Goal: Information Seeking & Learning: Learn about a topic

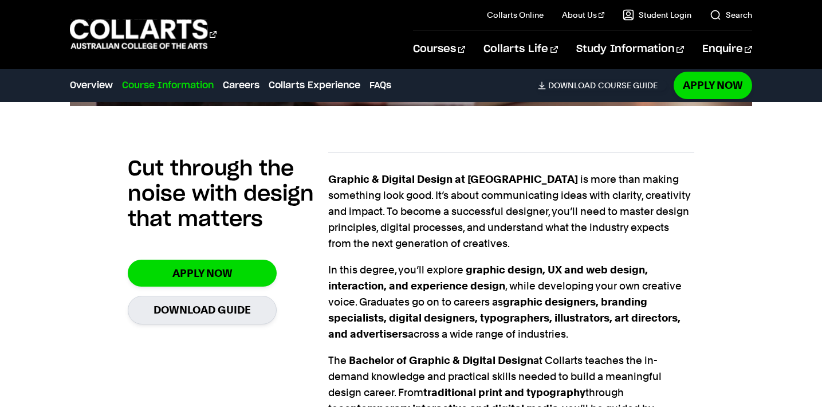
scroll to position [1482, 0]
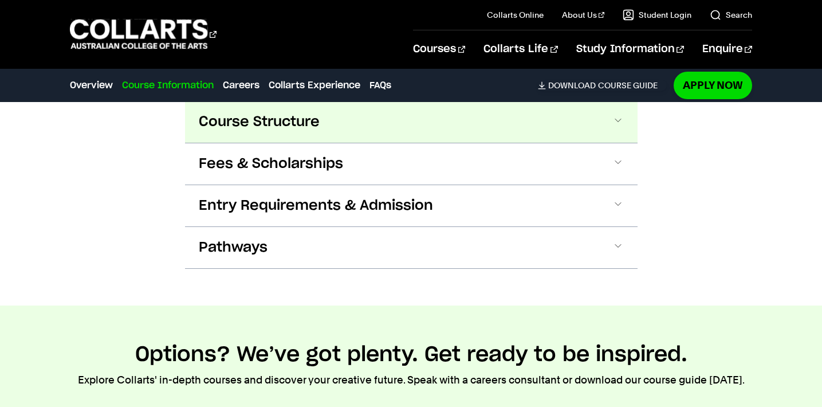
click at [450, 143] on button "Course Structure" at bounding box center [411, 121] width 453 height 41
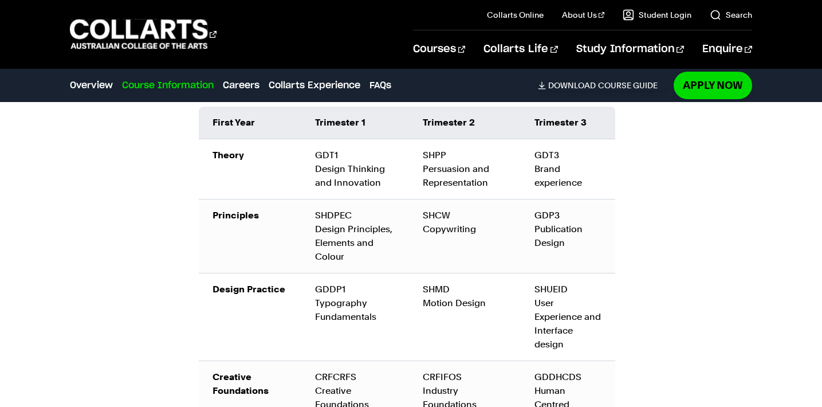
scroll to position [1638, 0]
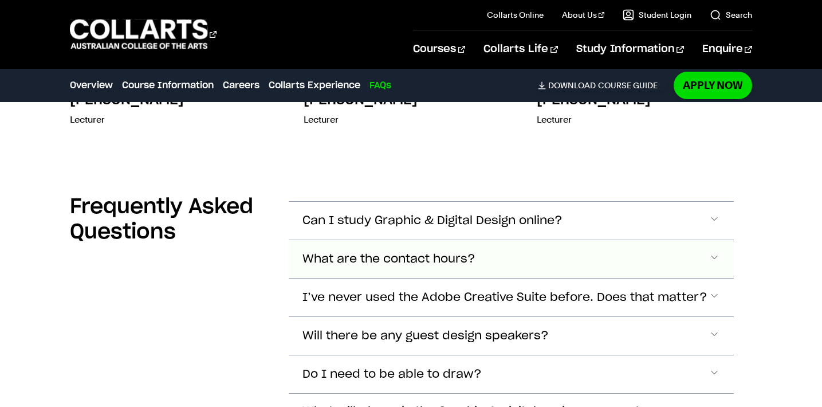
scroll to position [5594, 0]
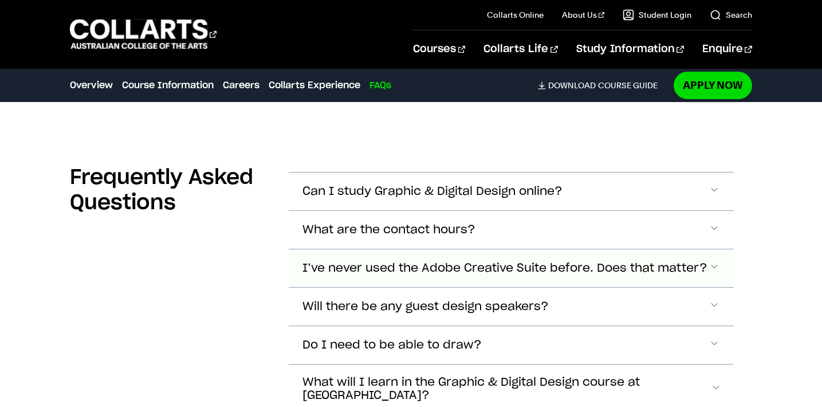
click at [623, 262] on span "I’ve never used the Adobe Creative Suite before. Does that matter?" at bounding box center [505, 268] width 405 height 13
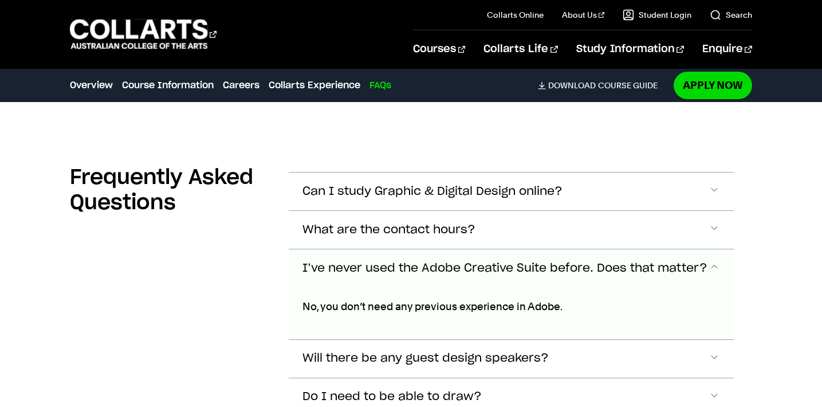
scroll to position [5694, 0]
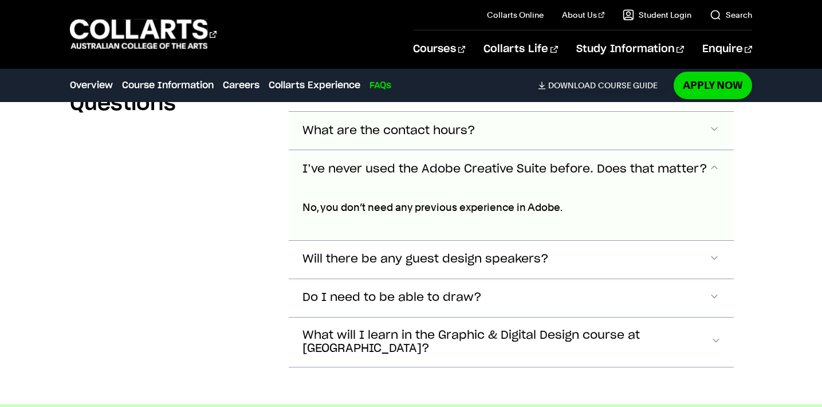
click at [634, 150] on button "What are the contact hours?" at bounding box center [511, 131] width 445 height 38
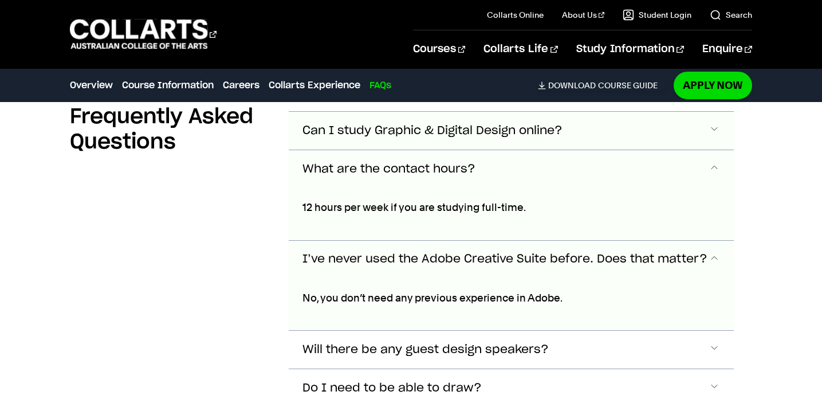
scroll to position [5552, 0]
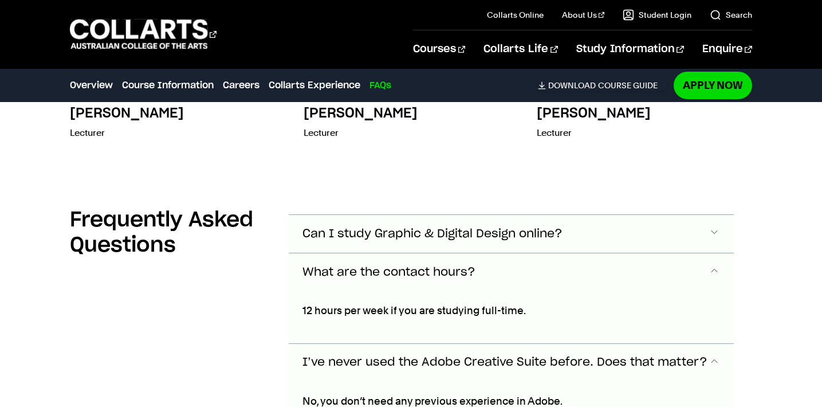
click at [649, 215] on button "Can I study Graphic & Digital Design online?" at bounding box center [511, 234] width 445 height 38
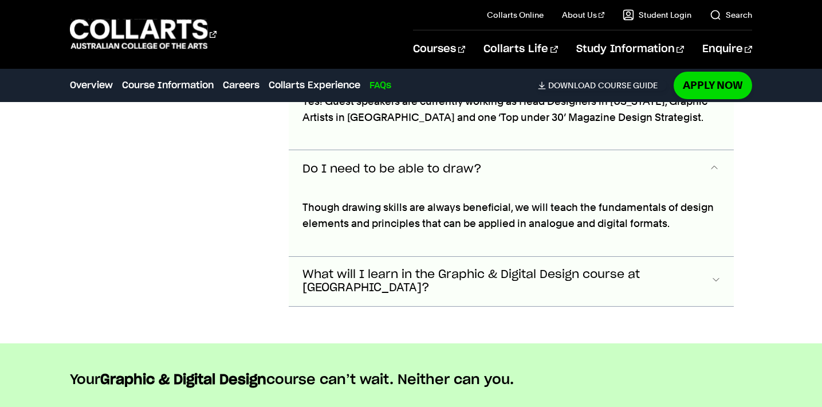
click at [715, 274] on span "Accordion Section" at bounding box center [716, 281] width 10 height 15
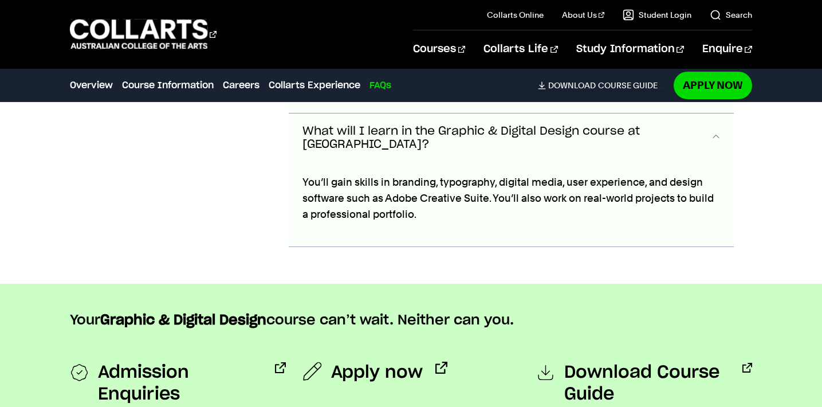
scroll to position [6138, 0]
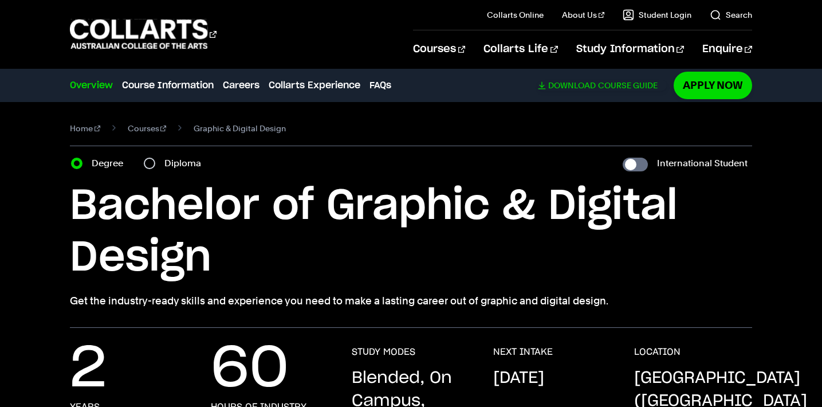
click at [571, 84] on span "Download" at bounding box center [572, 85] width 48 height 10
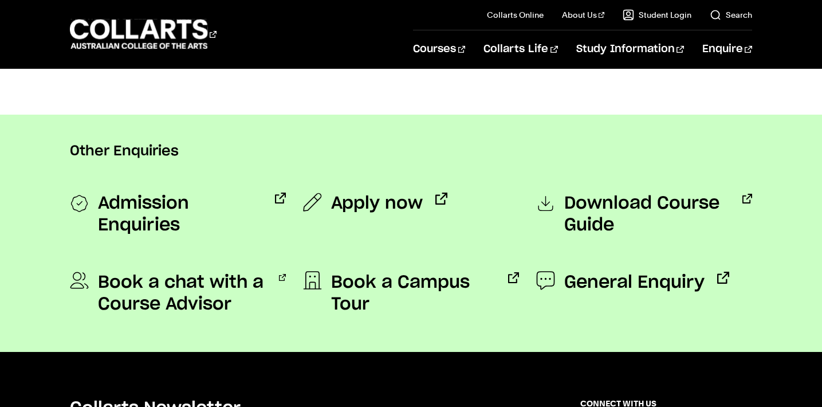
scroll to position [870, 0]
